Goal: Information Seeking & Learning: Learn about a topic

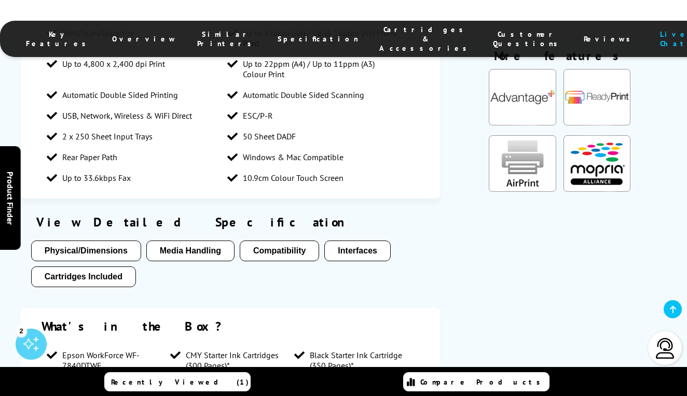
scroll to position [1228, 0]
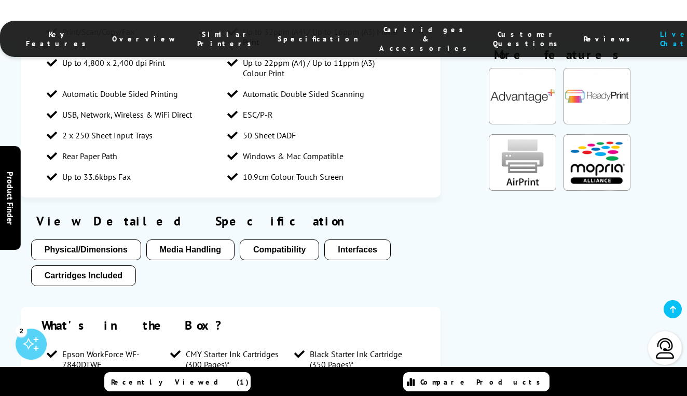
click at [183, 240] on button "Media Handling" at bounding box center [190, 250] width 88 height 21
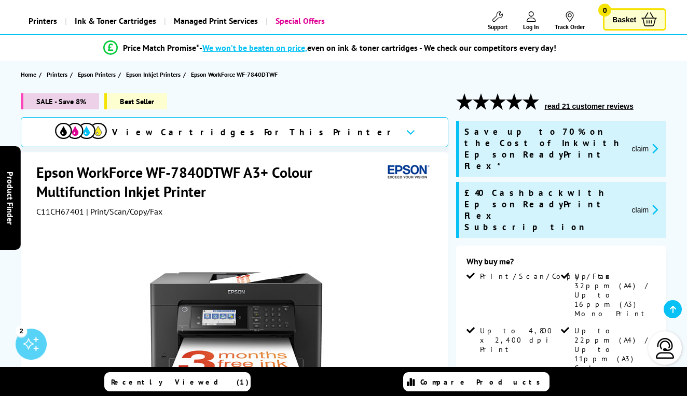
scroll to position [52, 0]
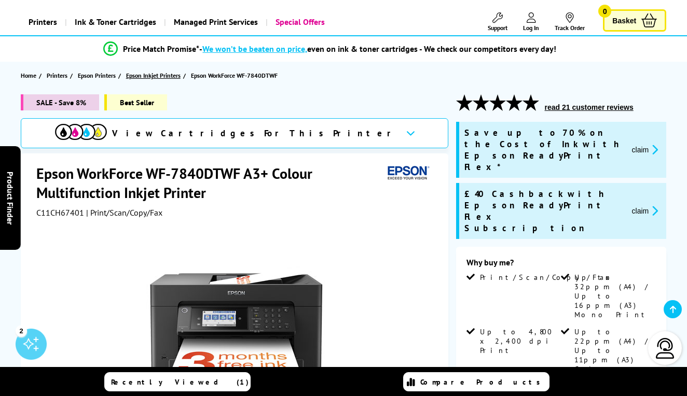
click at [156, 74] on span "Epson Inkjet Printers" at bounding box center [153, 75] width 54 height 11
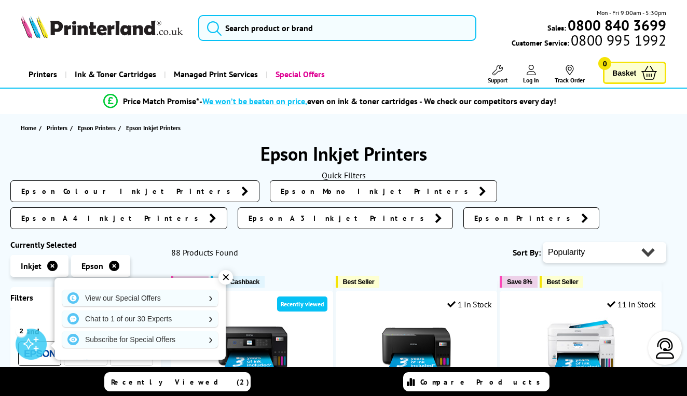
click at [225, 279] on div "✕" at bounding box center [225, 277] width 15 height 15
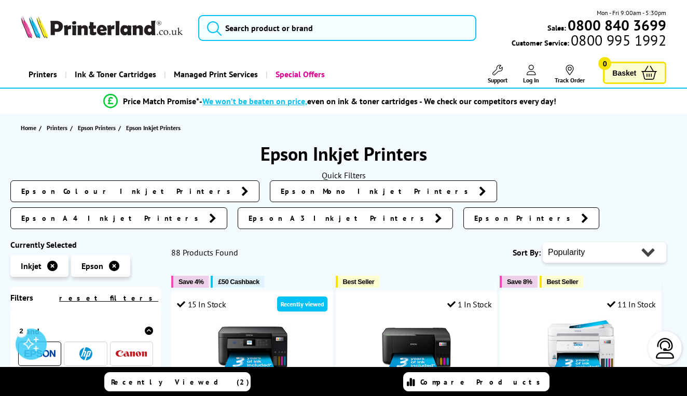
click at [204, 213] on span "Epson A4 Inkjet Printers" at bounding box center [112, 218] width 183 height 10
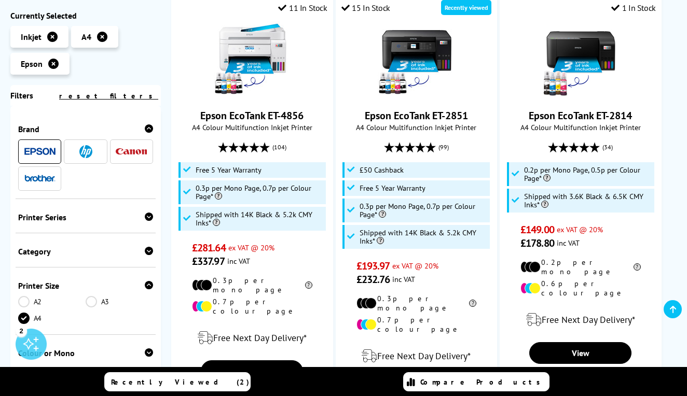
scroll to position [257, 0]
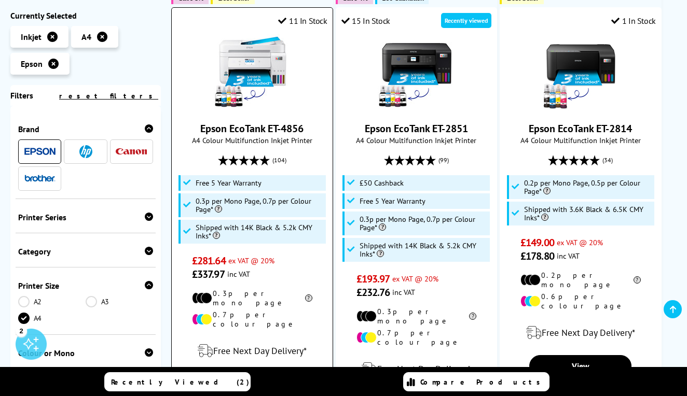
click at [253, 73] on img at bounding box center [252, 73] width 78 height 78
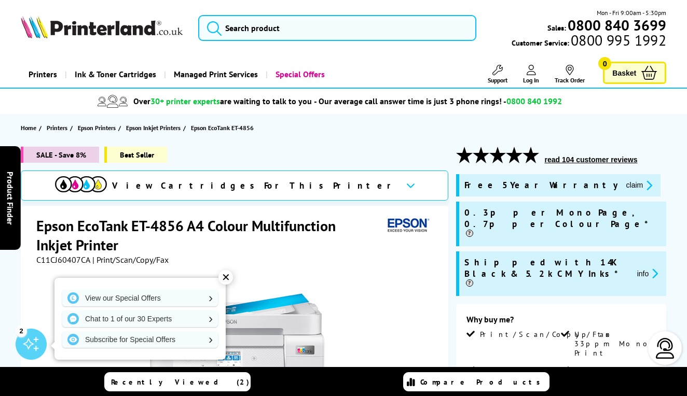
click at [224, 279] on div "✕" at bounding box center [225, 277] width 15 height 15
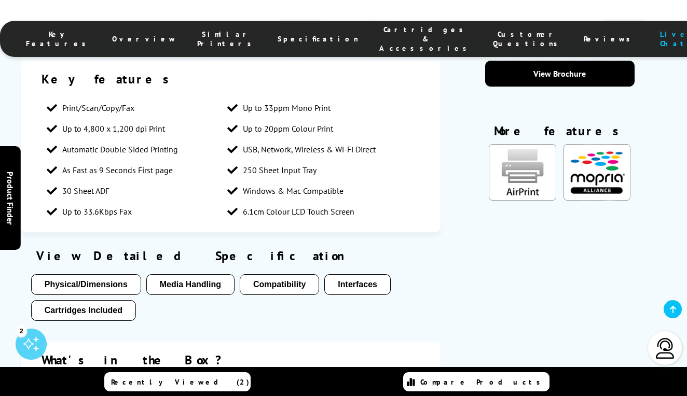
scroll to position [929, 0]
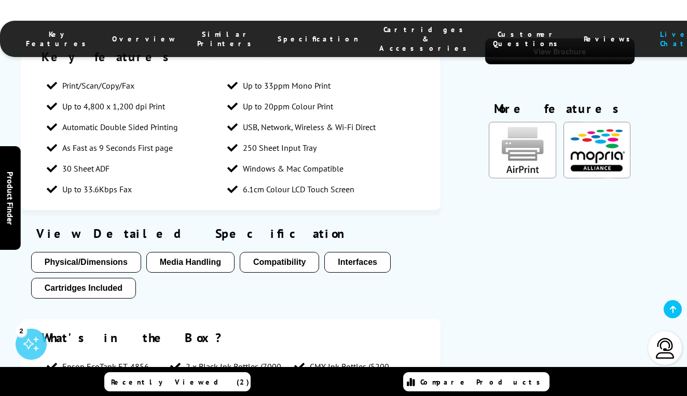
click at [179, 252] on button "Media Handling" at bounding box center [190, 262] width 88 height 21
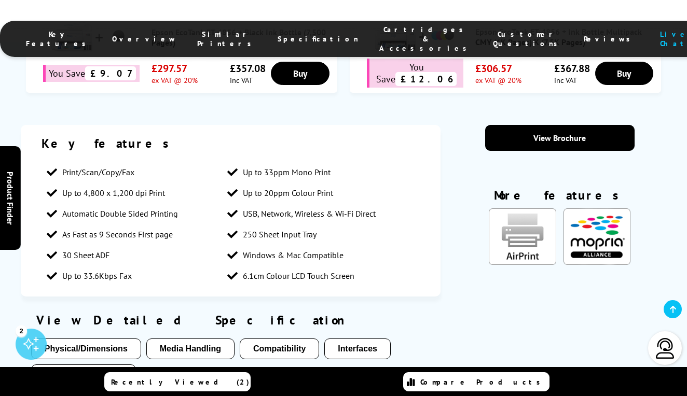
scroll to position [841, 0]
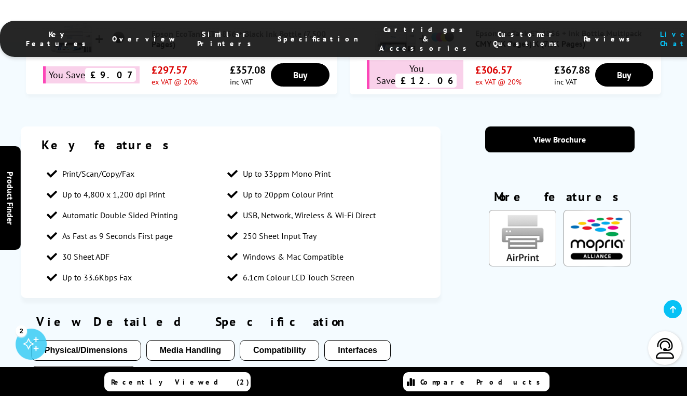
click at [274, 340] on button "Compatibility" at bounding box center [279, 350] width 79 height 21
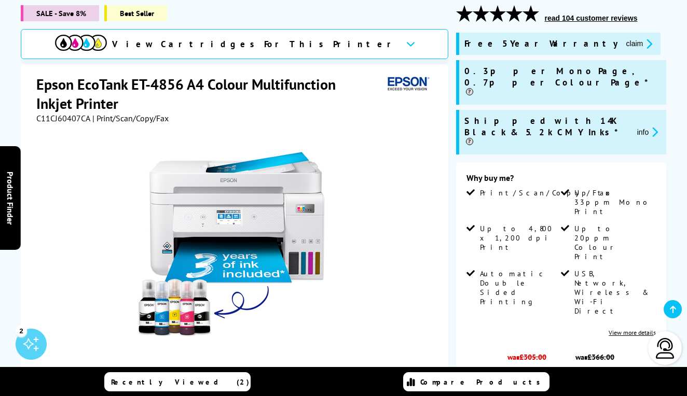
scroll to position [141, 0]
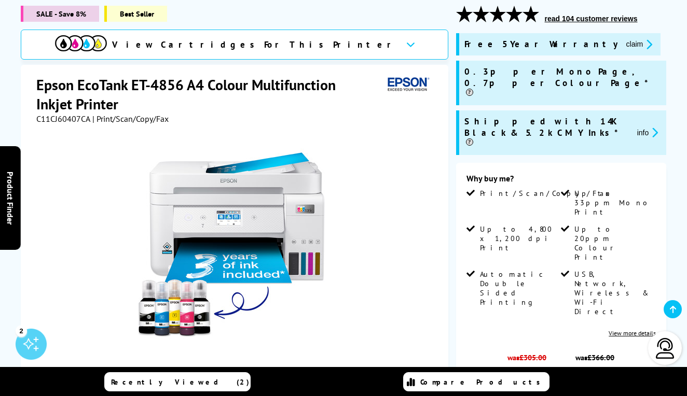
click at [641, 127] on button "info" at bounding box center [647, 133] width 27 height 12
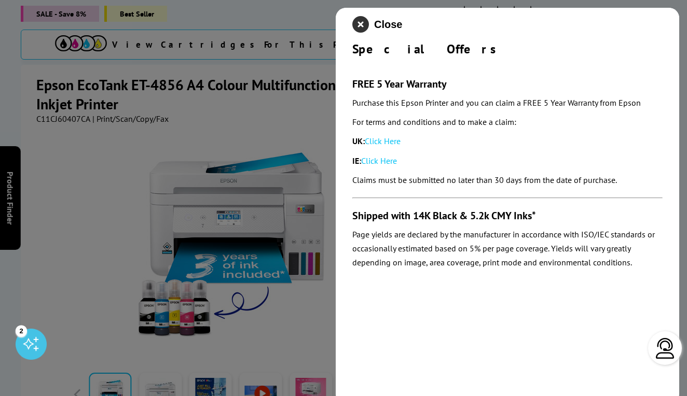
click at [355, 24] on icon "close modal" at bounding box center [360, 24] width 17 height 17
